Goal: Information Seeking & Learning: Find specific page/section

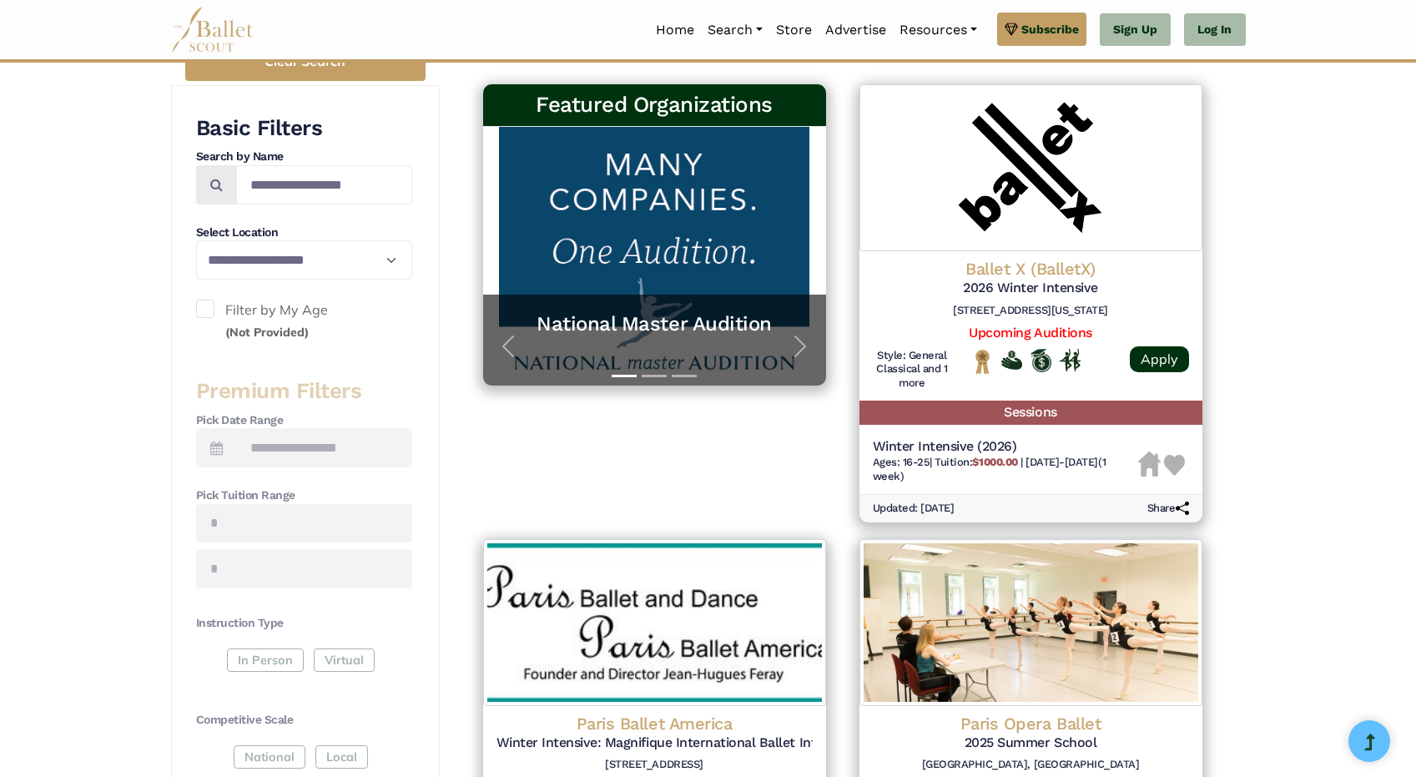
scroll to position [298, 0]
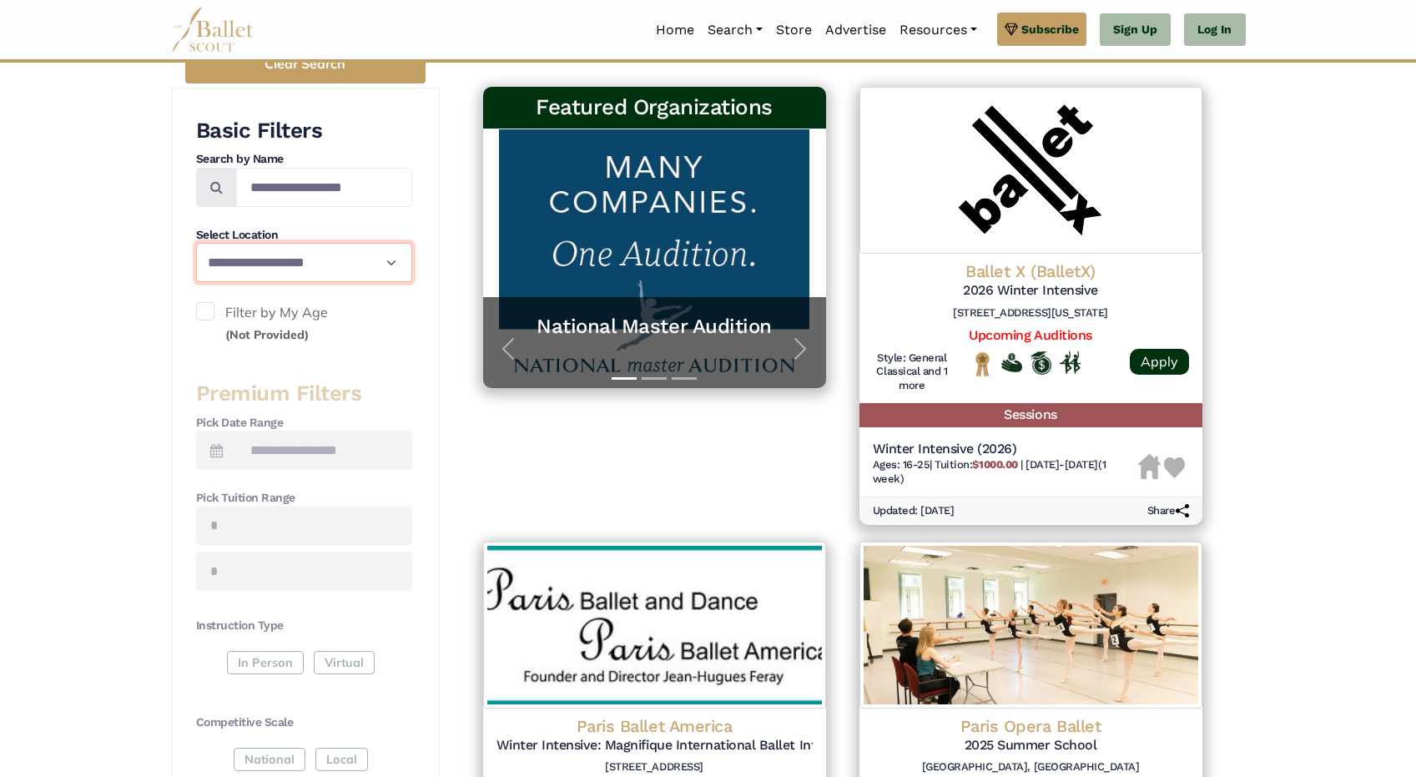
click at [310, 261] on select "**********" at bounding box center [304, 262] width 216 height 39
click at [205, 310] on span at bounding box center [205, 311] width 18 height 18
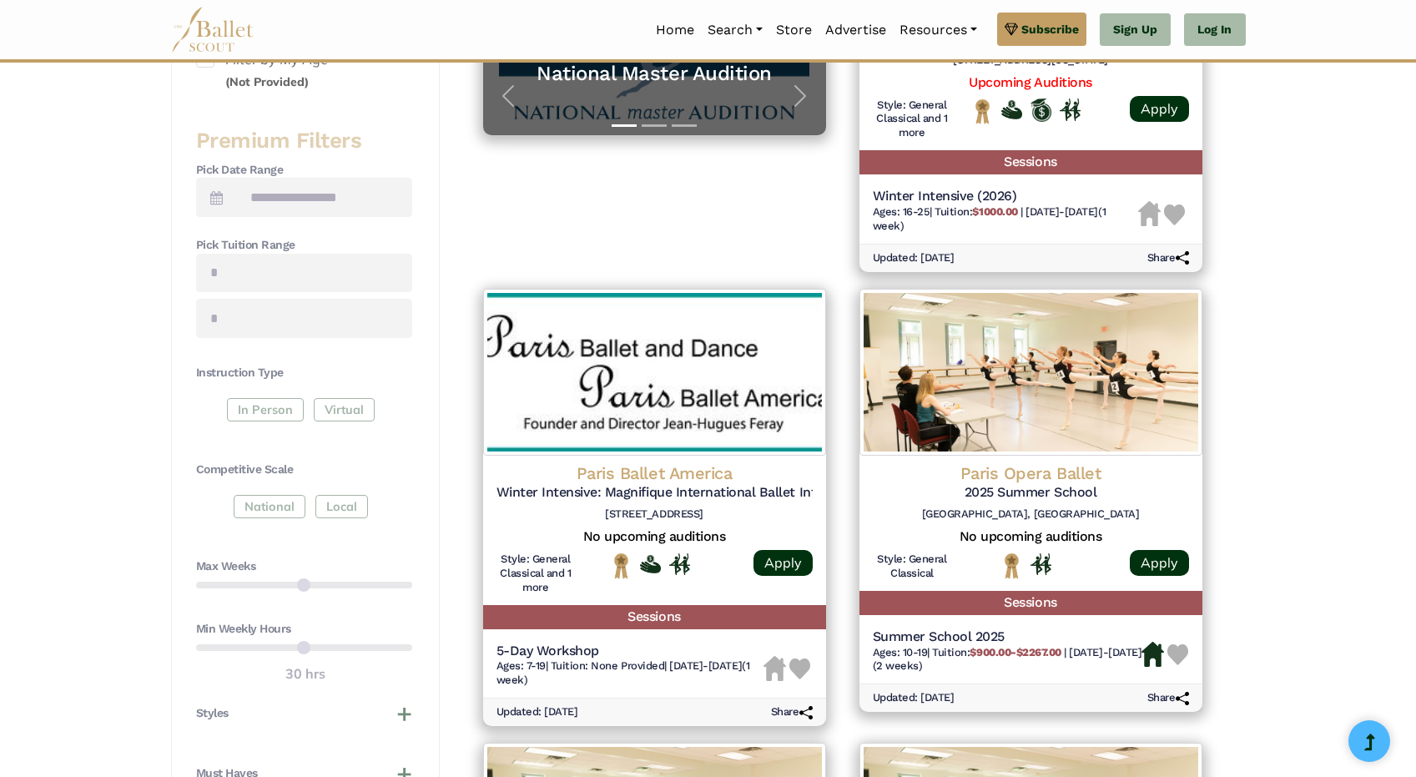
scroll to position [557, 0]
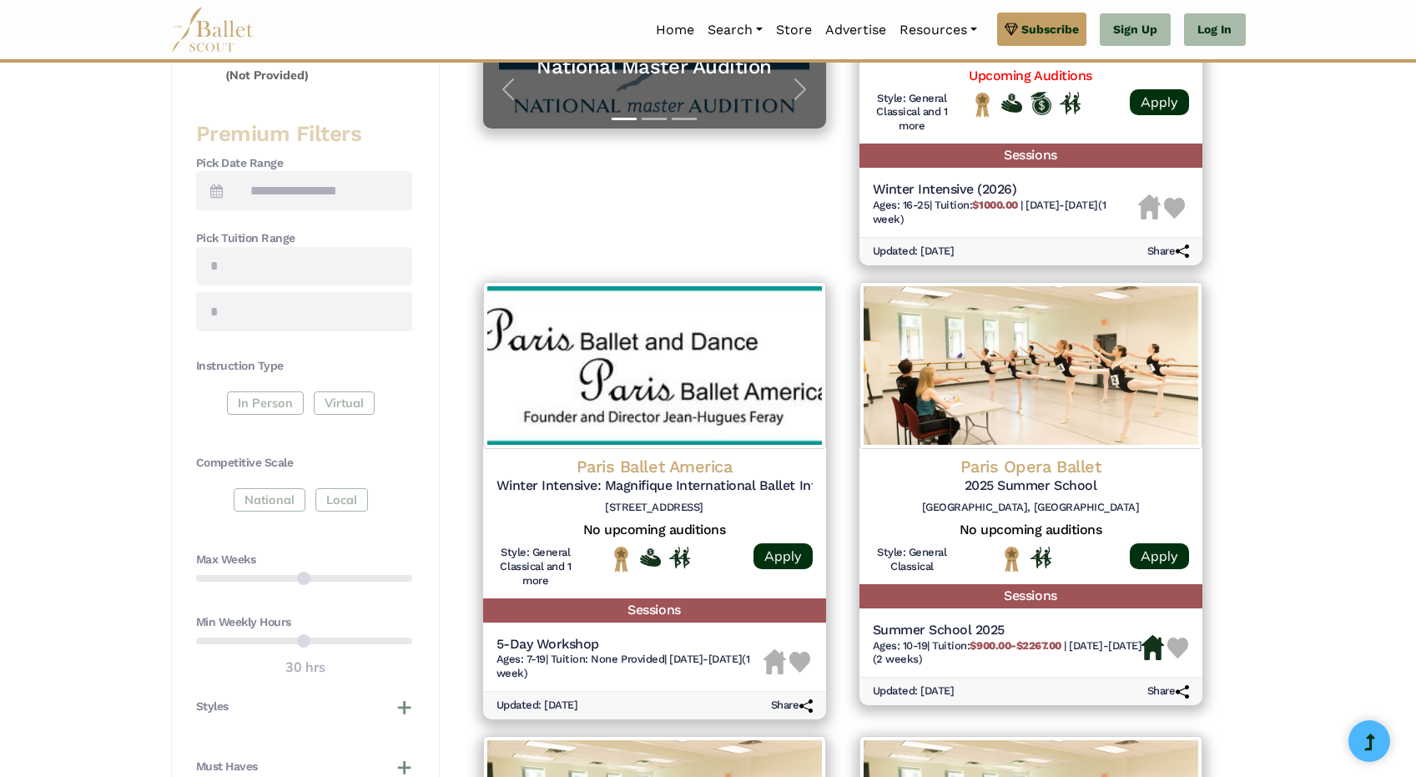
click at [274, 391] on div "In Person Virtual" at bounding box center [304, 406] width 216 height 30
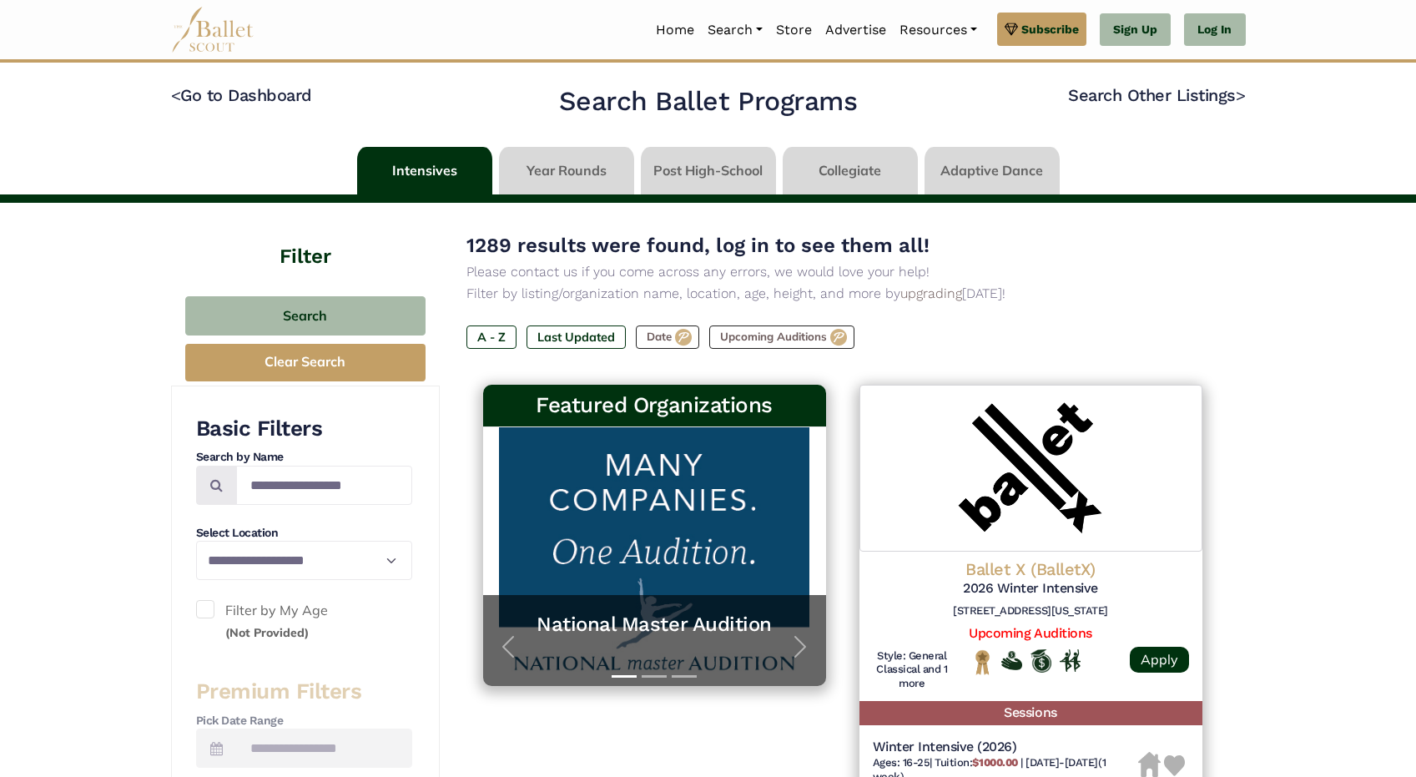
scroll to position [0, 0]
click at [680, 30] on link "Home" at bounding box center [675, 30] width 52 height 35
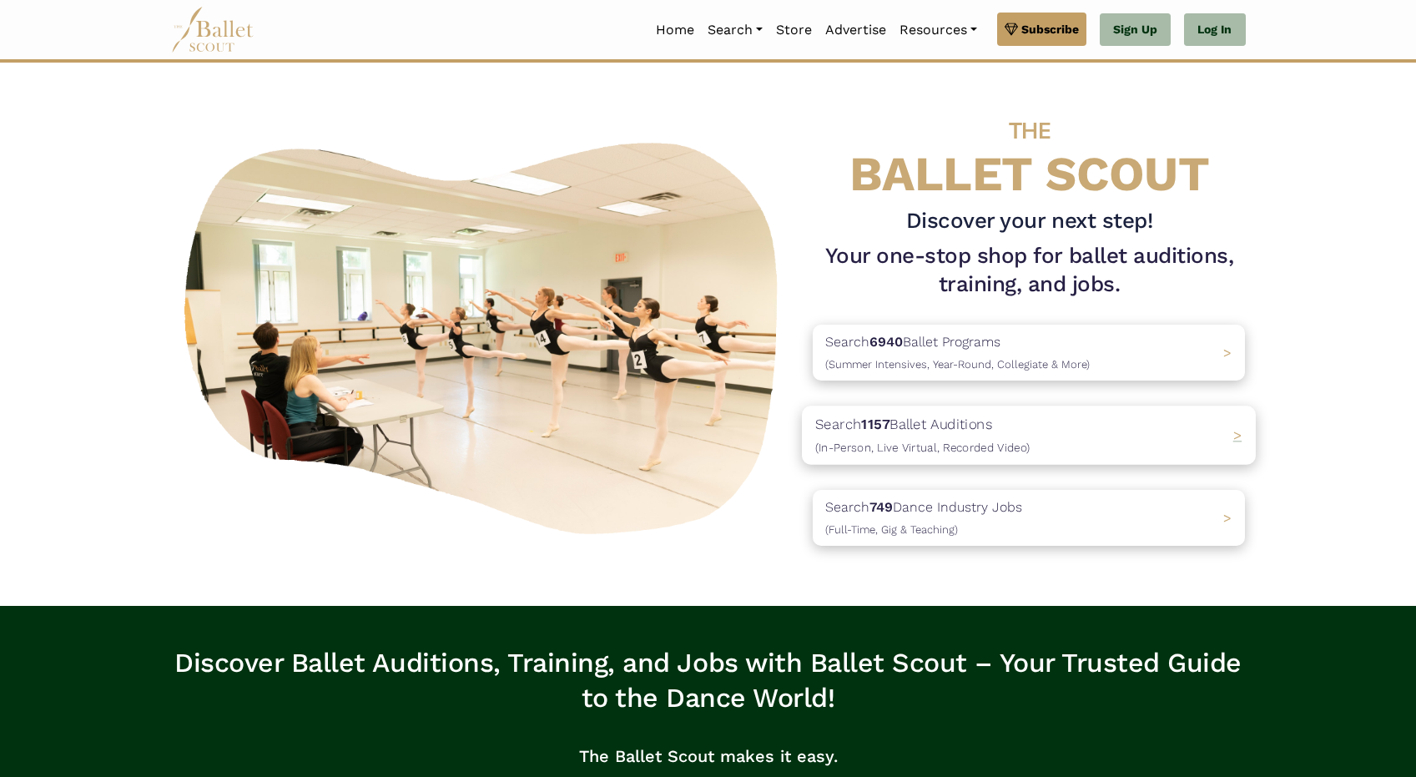
click at [994, 435] on p "Search 1157 Ballet Auditions (In-Person, Live Virtual, Recorded Video)" at bounding box center [922, 435] width 214 height 45
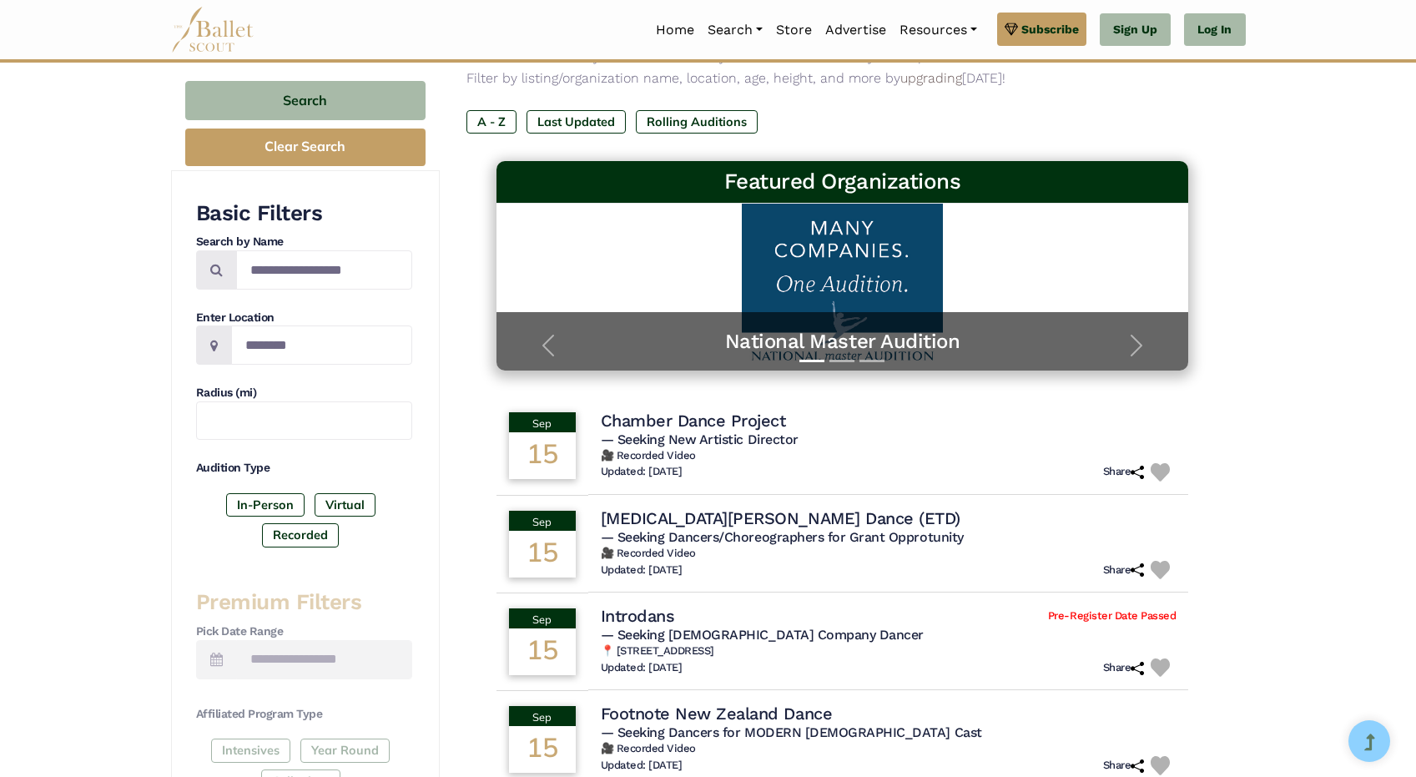
scroll to position [209, 0]
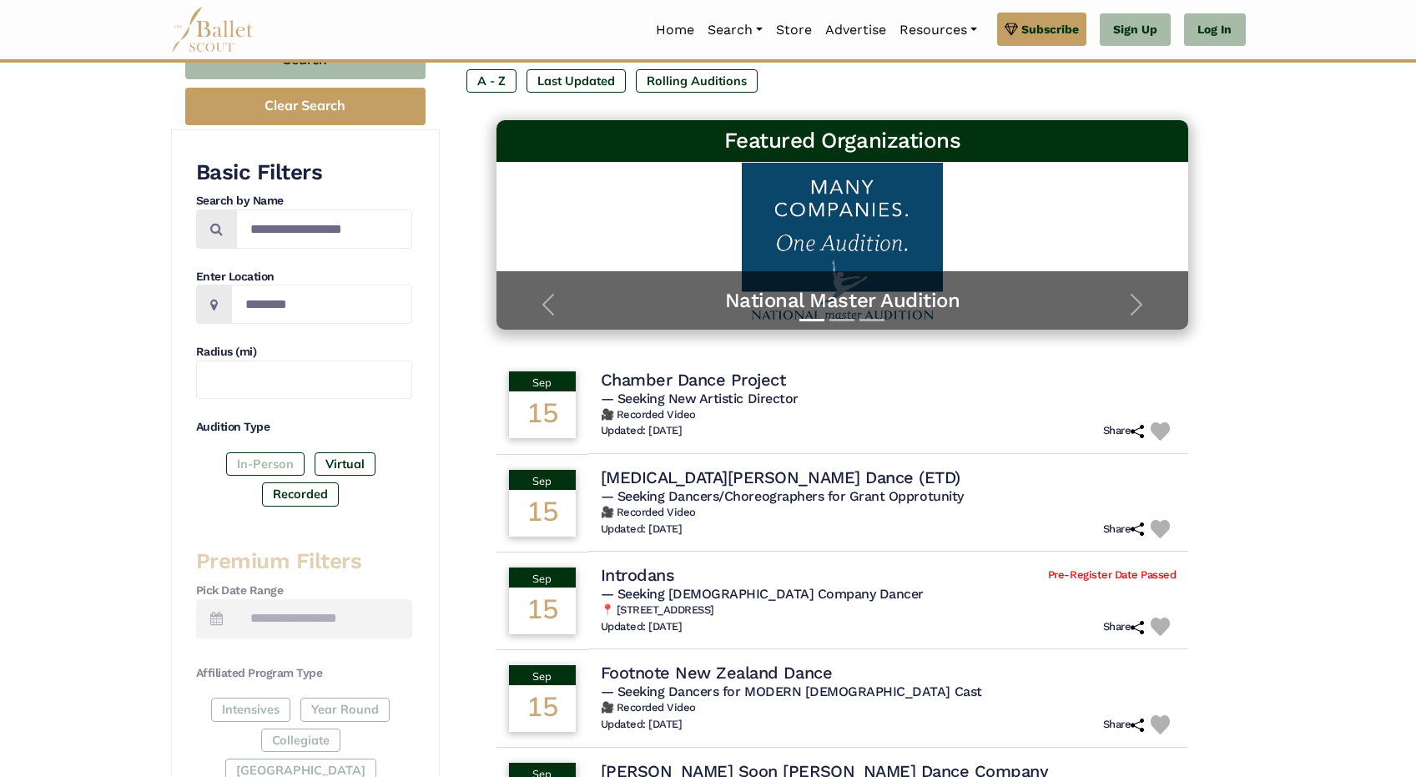
click at [269, 452] on label "In-Person" at bounding box center [265, 463] width 78 height 23
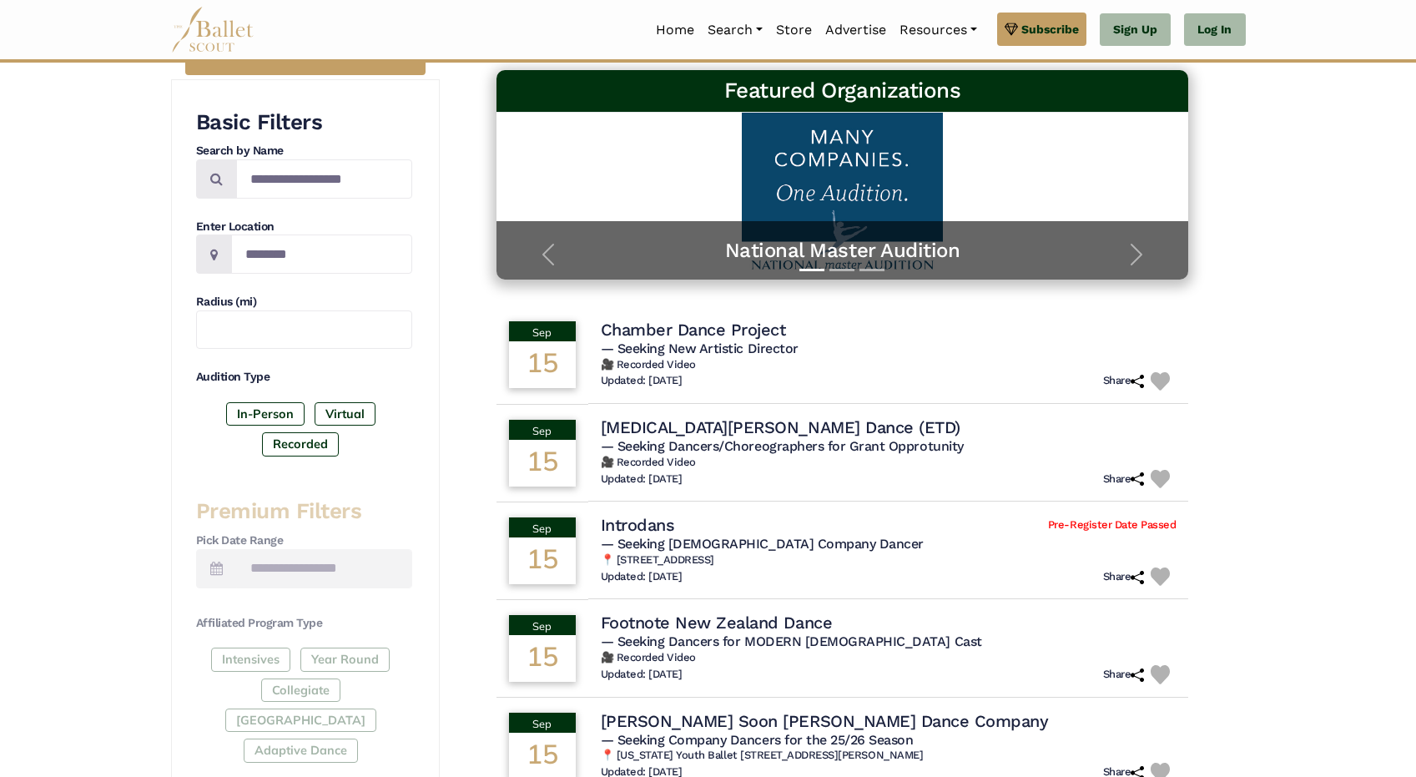
scroll to position [260, 0]
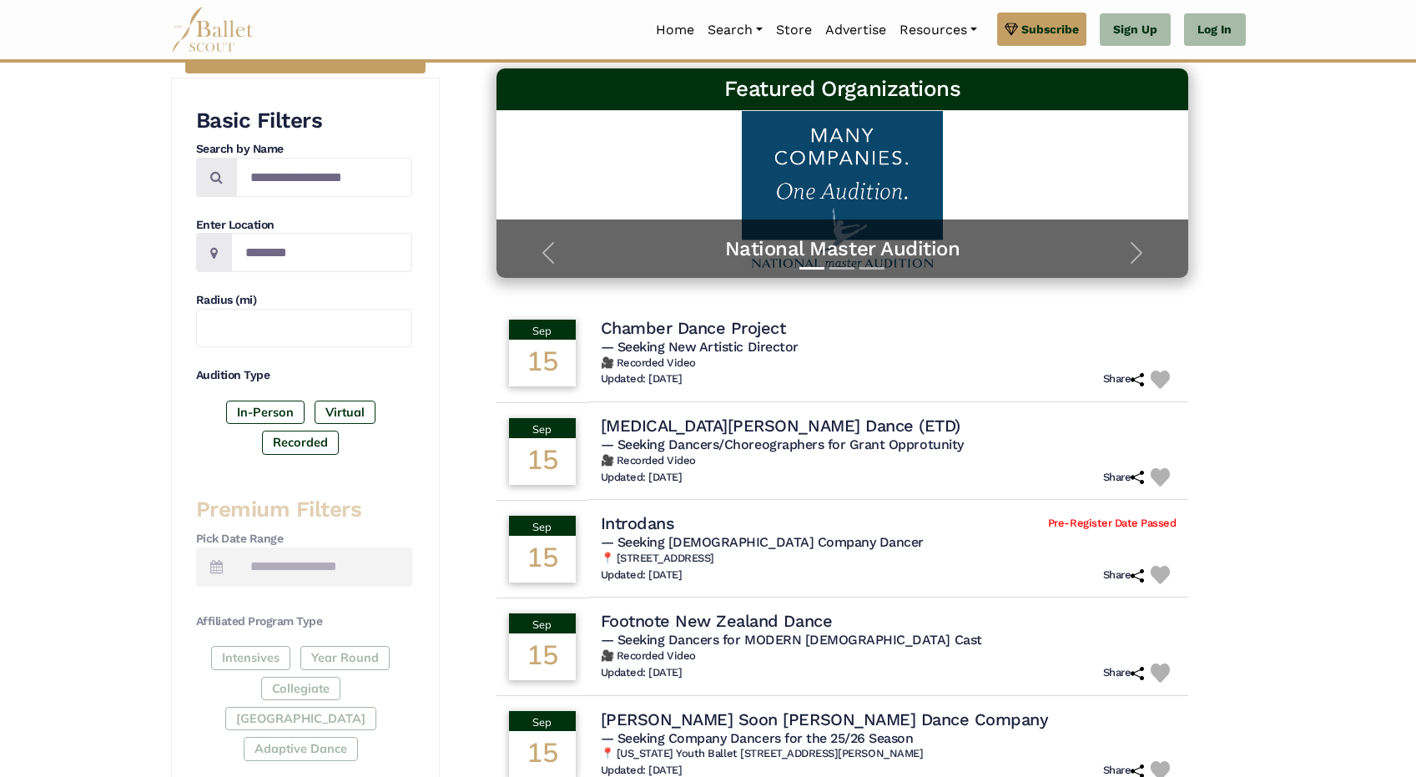
click at [328, 646] on div "Intensives Year Round Collegiate [GEOGRAPHIC_DATA] Adaptive Dance" at bounding box center [304, 707] width 216 height 122
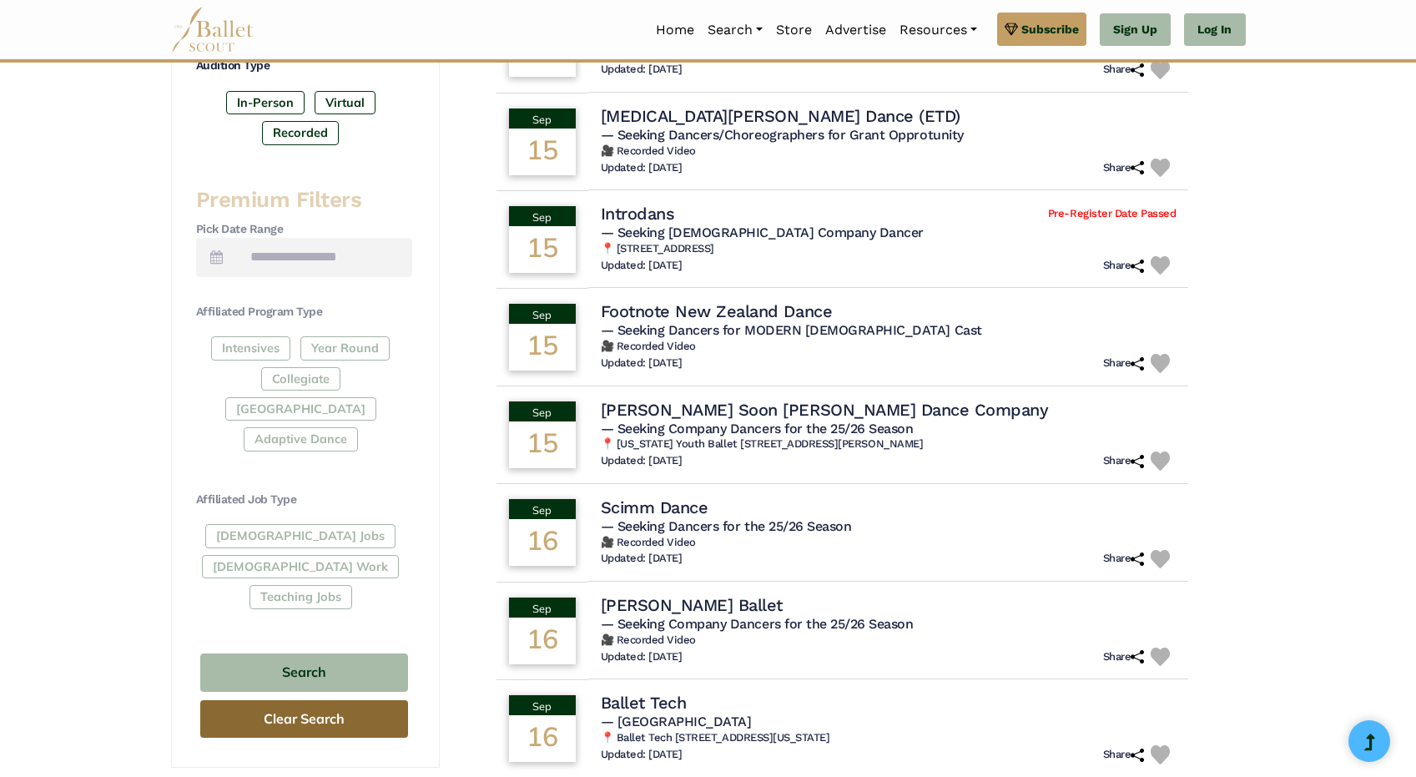
scroll to position [578, 0]
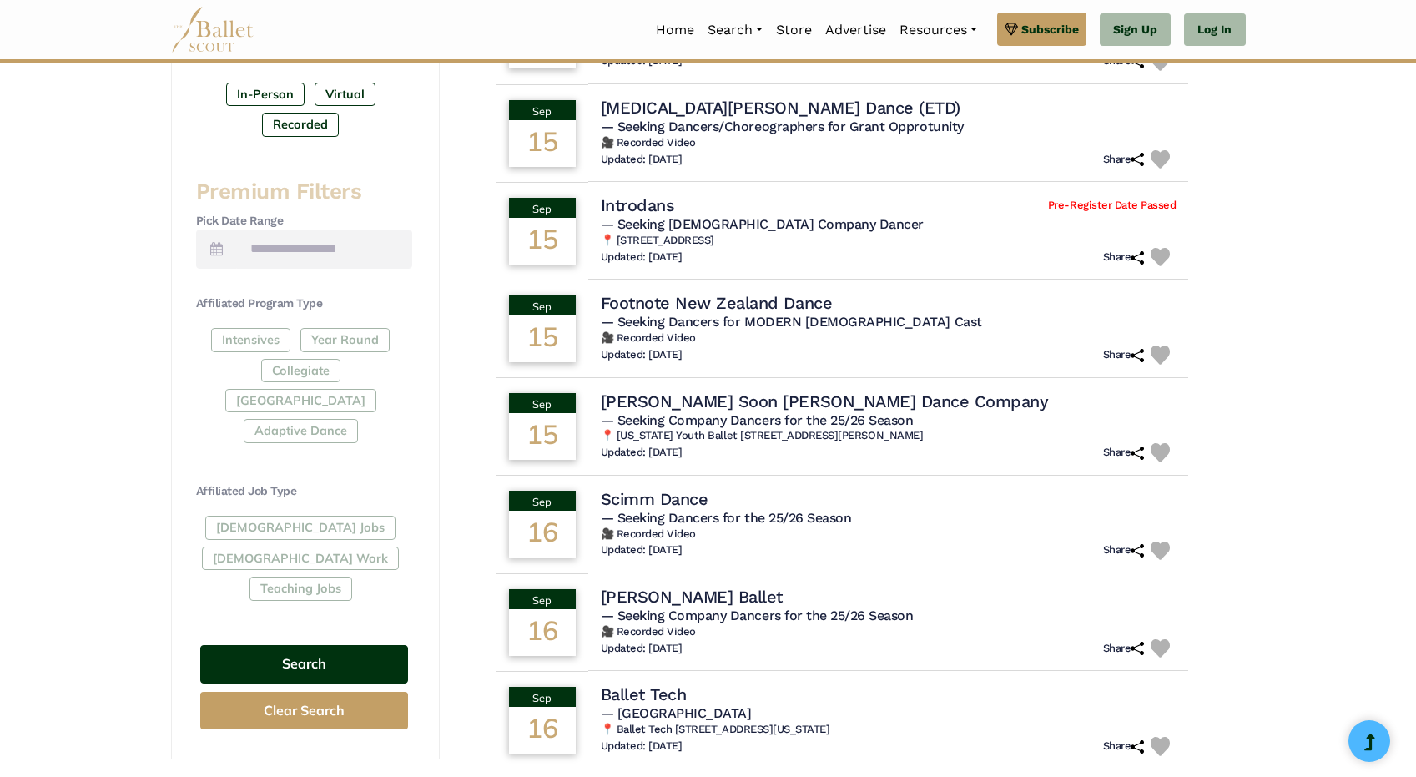
click at [315, 645] on button "Search" at bounding box center [304, 664] width 208 height 39
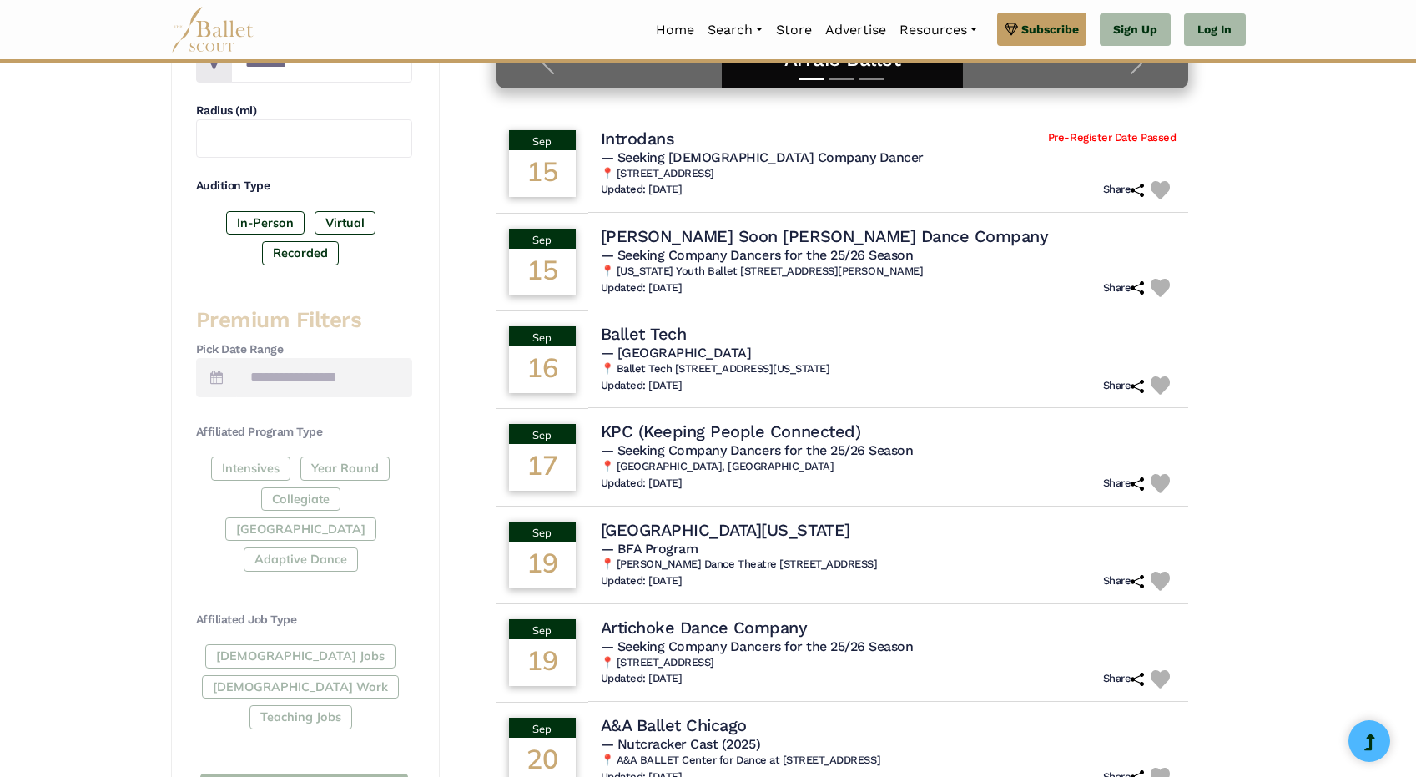
scroll to position [451, 0]
